Goal: Transaction & Acquisition: Purchase product/service

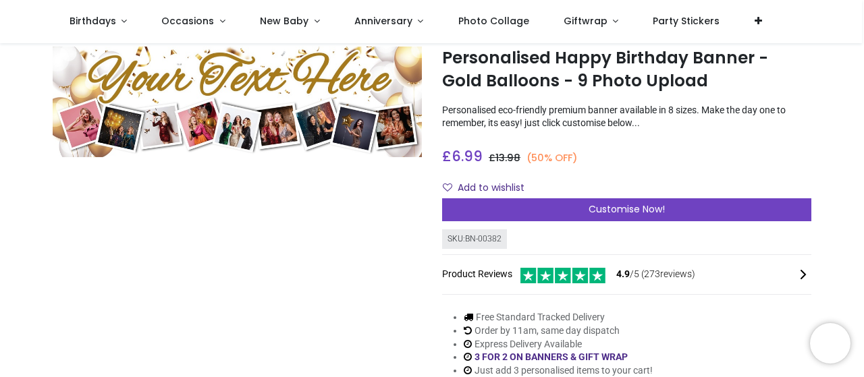
scroll to position [67, 0]
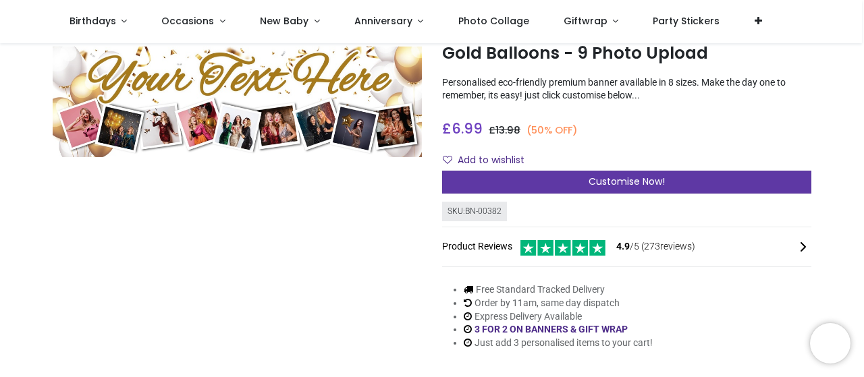
click at [638, 178] on span "Customise Now!" at bounding box center [626, 181] width 76 height 13
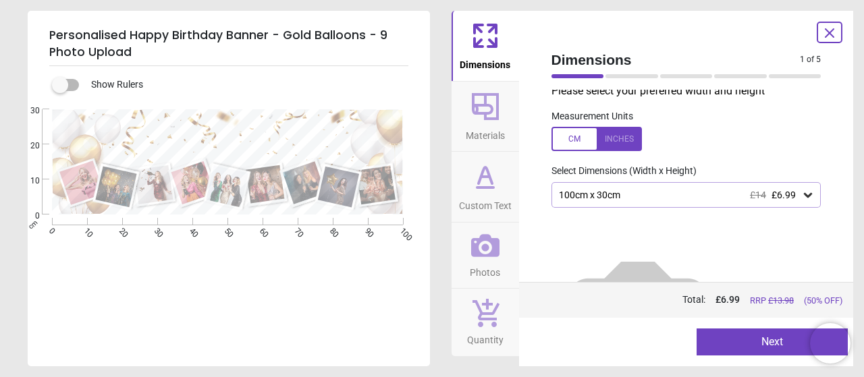
scroll to position [0, 0]
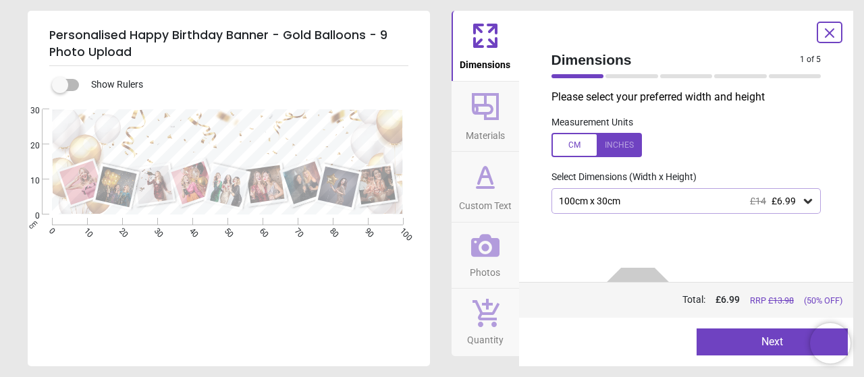
click at [583, 121] on label "Measurement Units" at bounding box center [592, 122] width 82 height 13
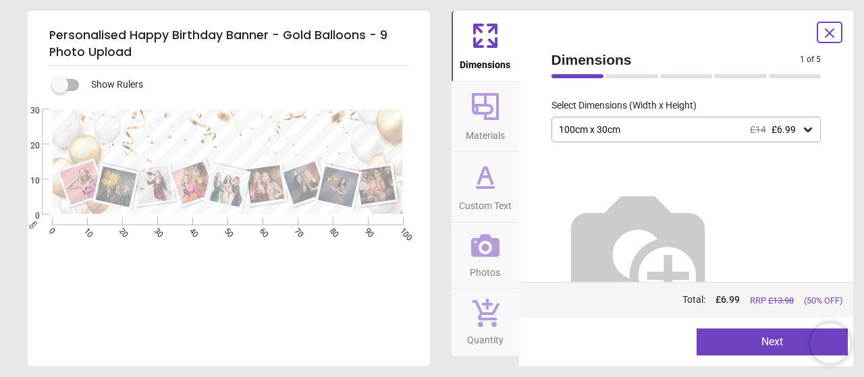
scroll to position [74, 0]
click at [758, 345] on button "Next" at bounding box center [771, 342] width 151 height 27
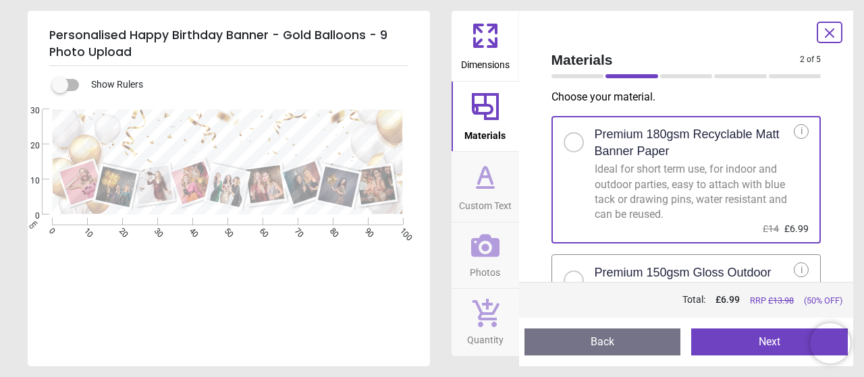
click at [759, 346] on button "Next" at bounding box center [769, 342] width 157 height 27
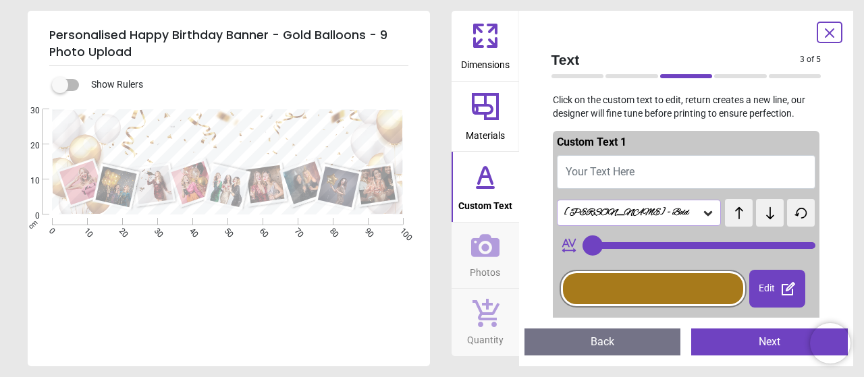
type input "**"
click at [759, 346] on button "Next" at bounding box center [769, 342] width 157 height 27
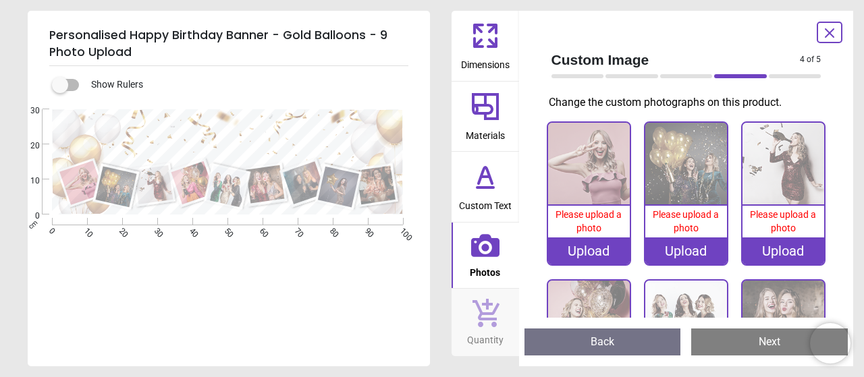
click at [766, 342] on button "Next" at bounding box center [769, 342] width 157 height 27
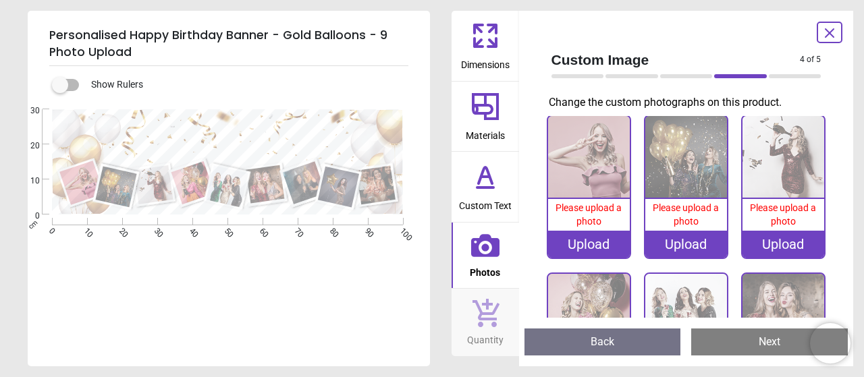
click at [791, 338] on button "Next" at bounding box center [769, 342] width 157 height 27
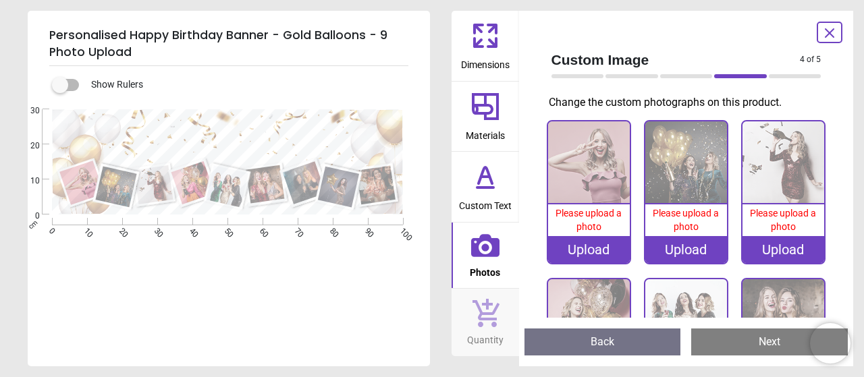
scroll to position [0, 0]
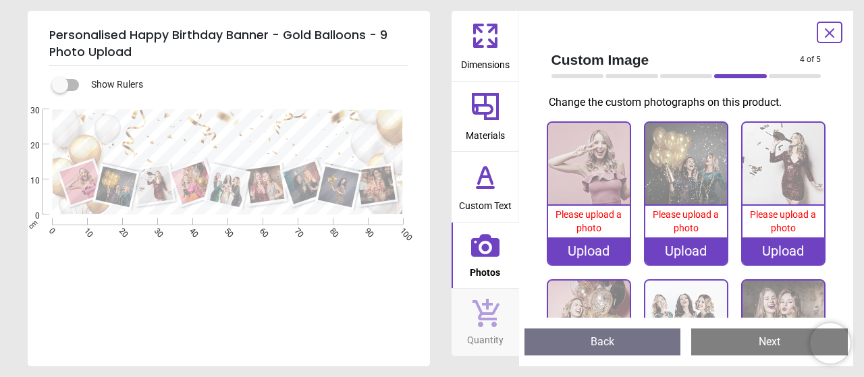
click at [829, 34] on icon at bounding box center [829, 33] width 16 height 16
